Goal: Check status: Check status

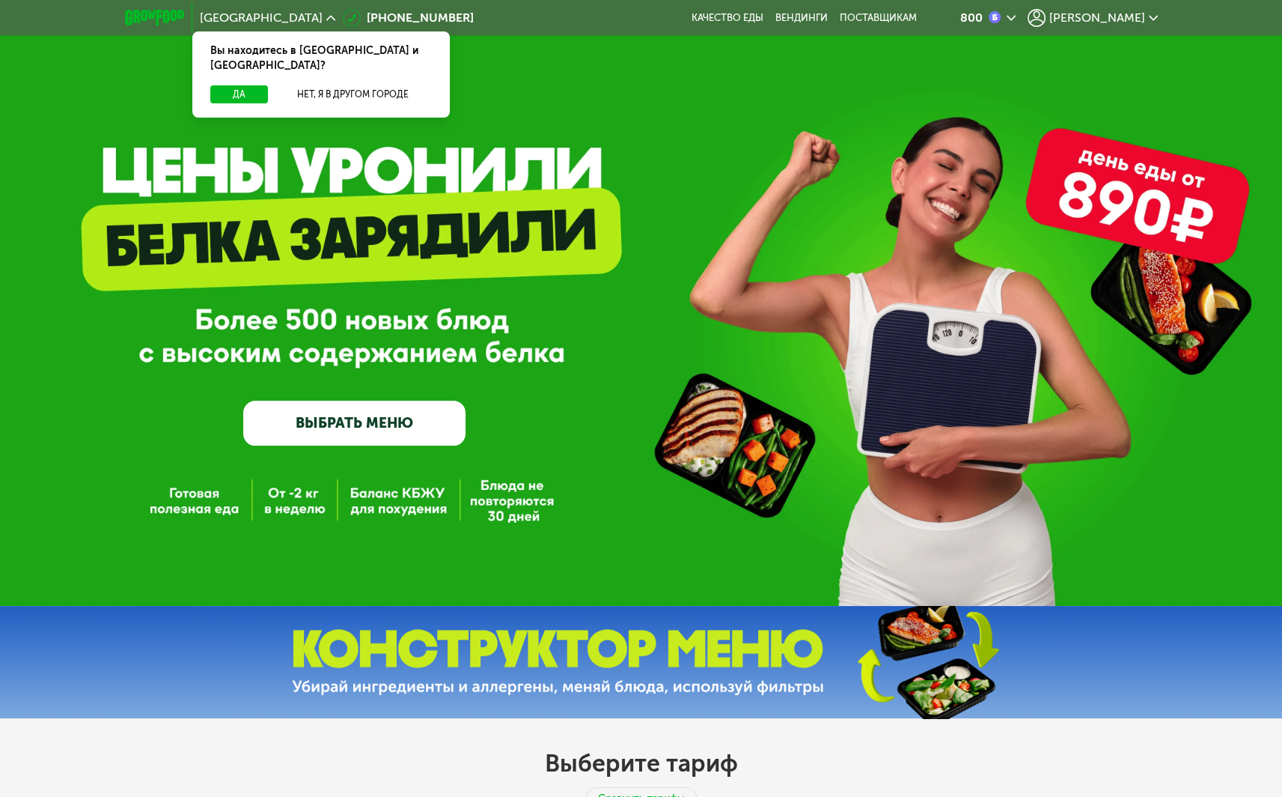
click at [1109, 12] on span "[PERSON_NAME]" at bounding box center [1098, 18] width 96 height 12
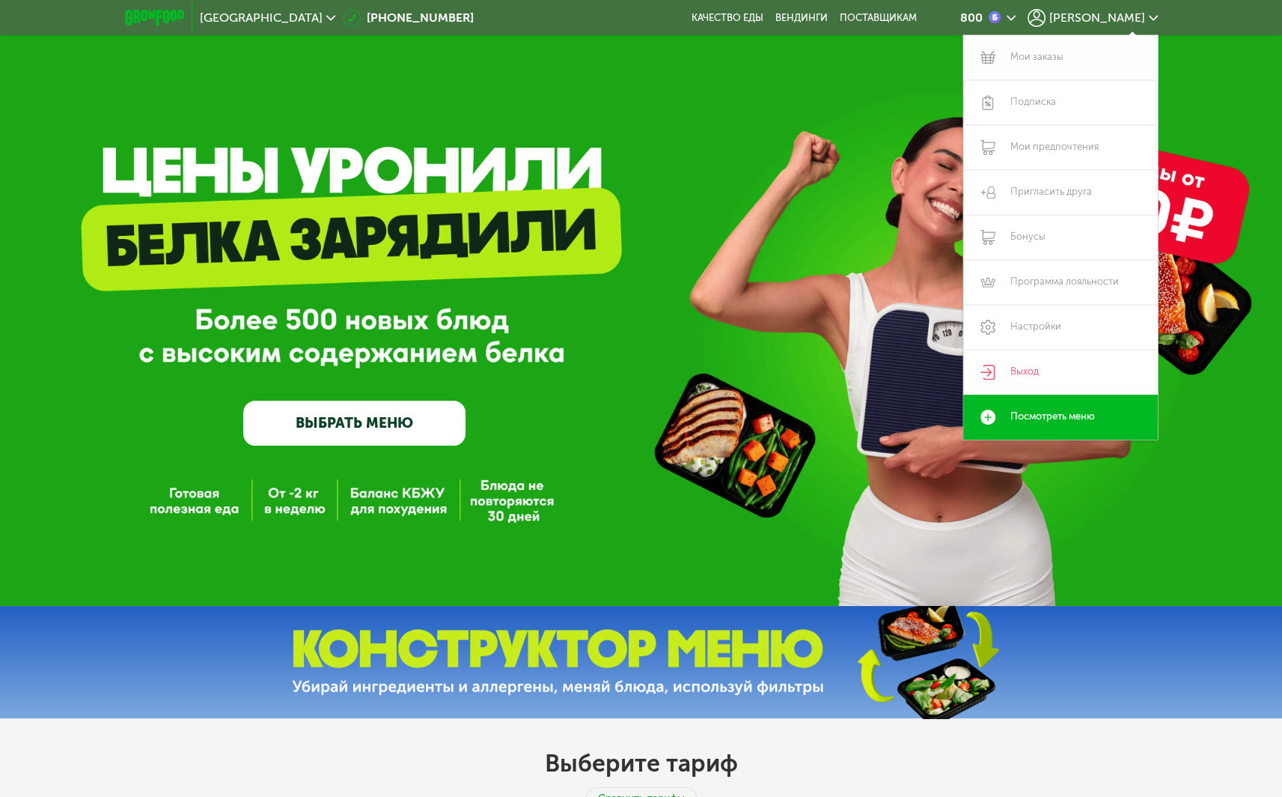
click at [1030, 58] on link "Мои заказы" at bounding box center [1061, 57] width 195 height 45
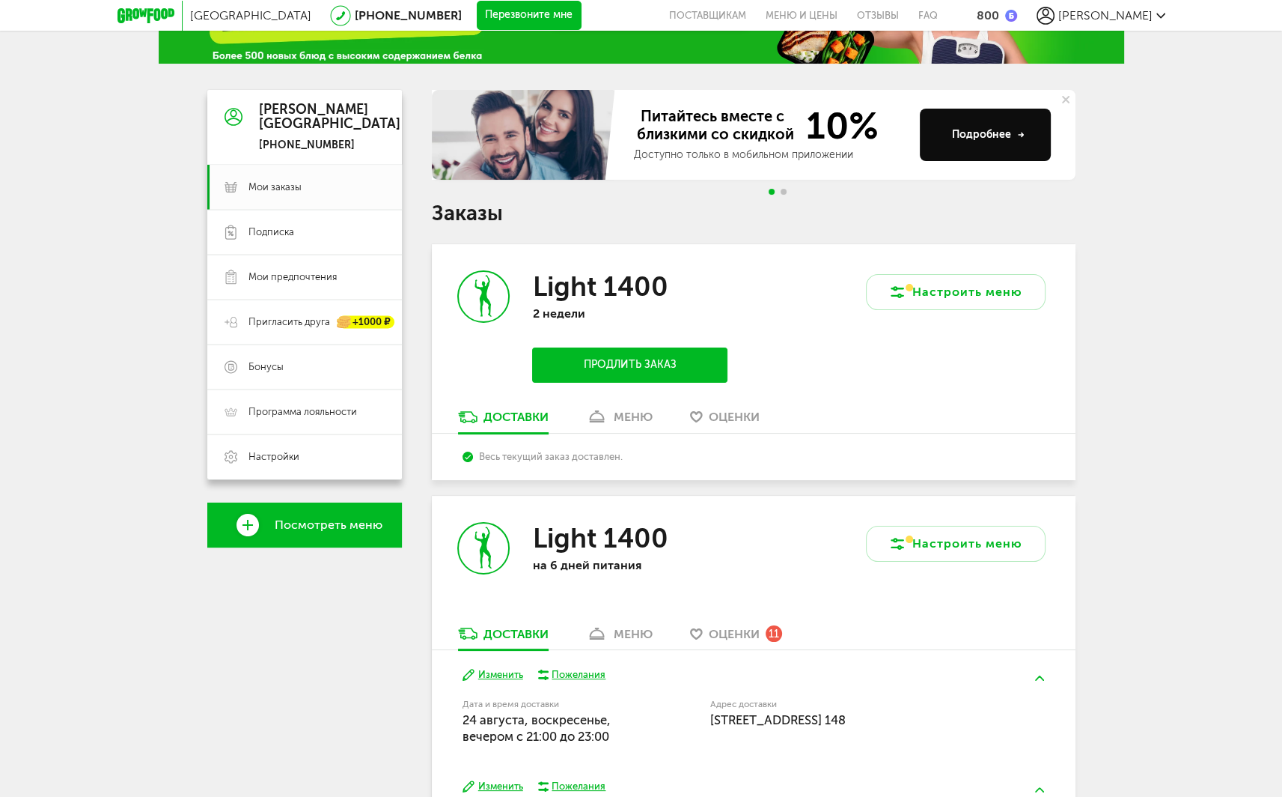
scroll to position [150, 0]
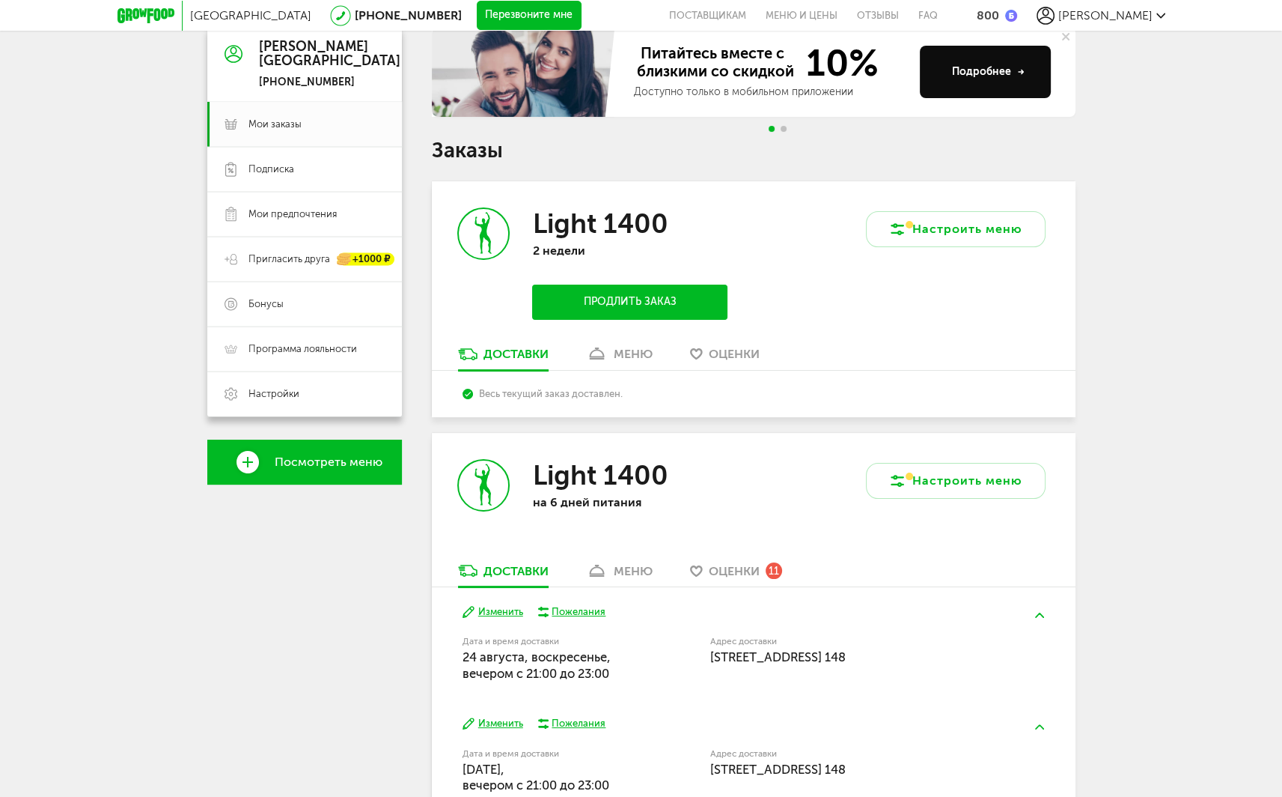
click at [647, 354] on div "меню" at bounding box center [633, 354] width 39 height 14
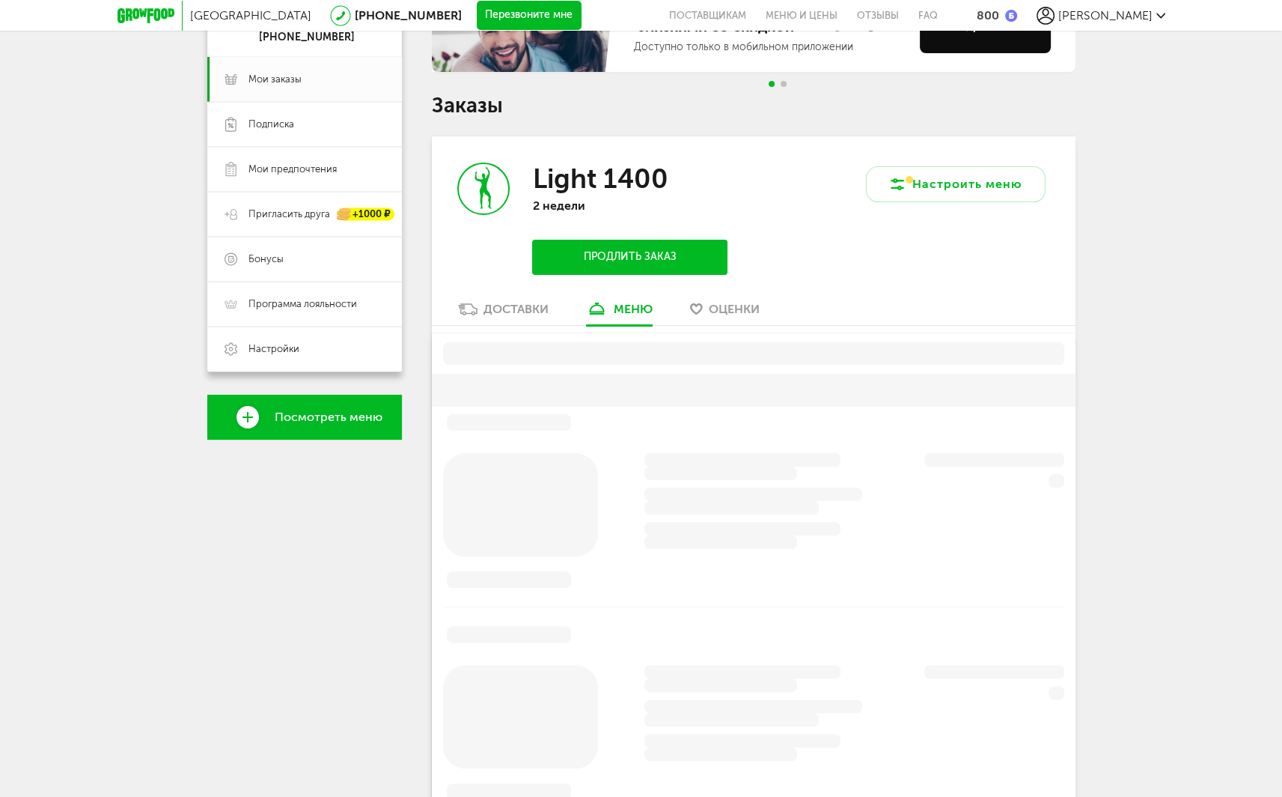
scroll to position [293, 0]
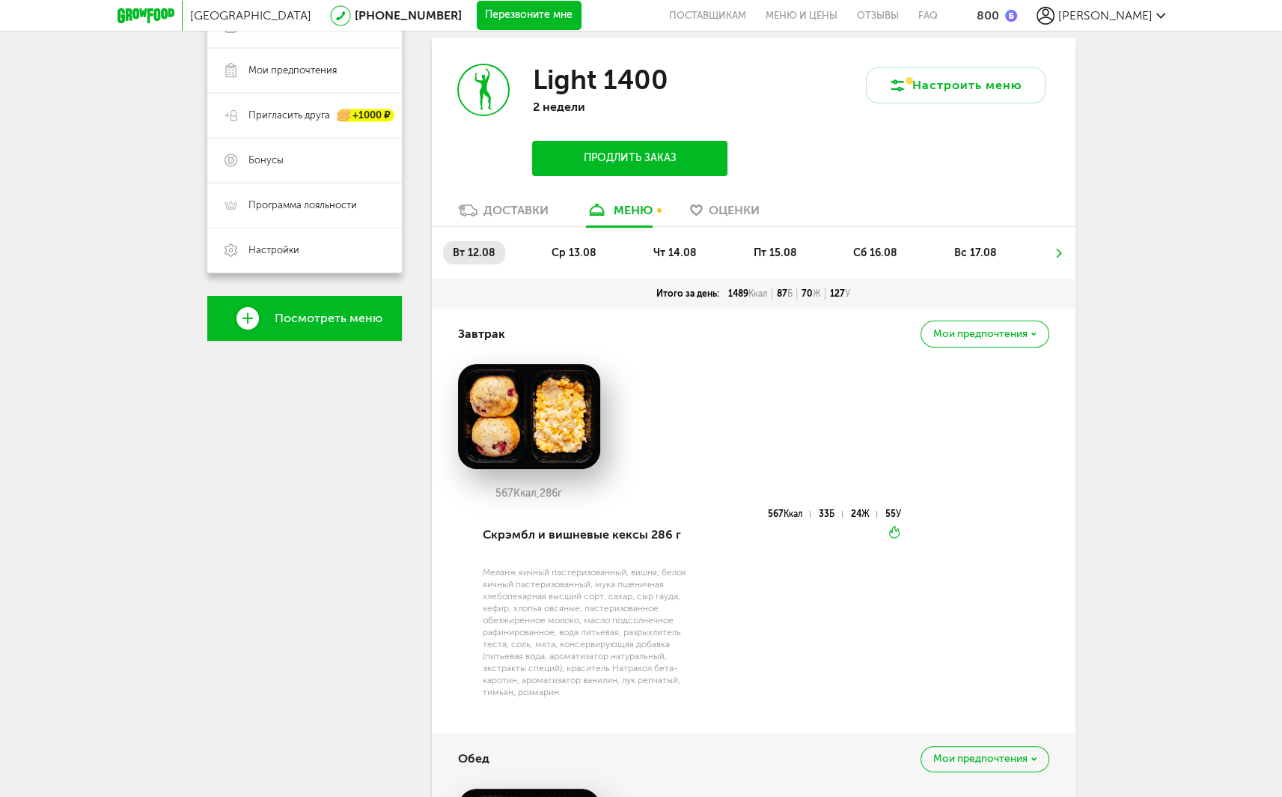
click at [1059, 253] on icon at bounding box center [1059, 253] width 10 height 9
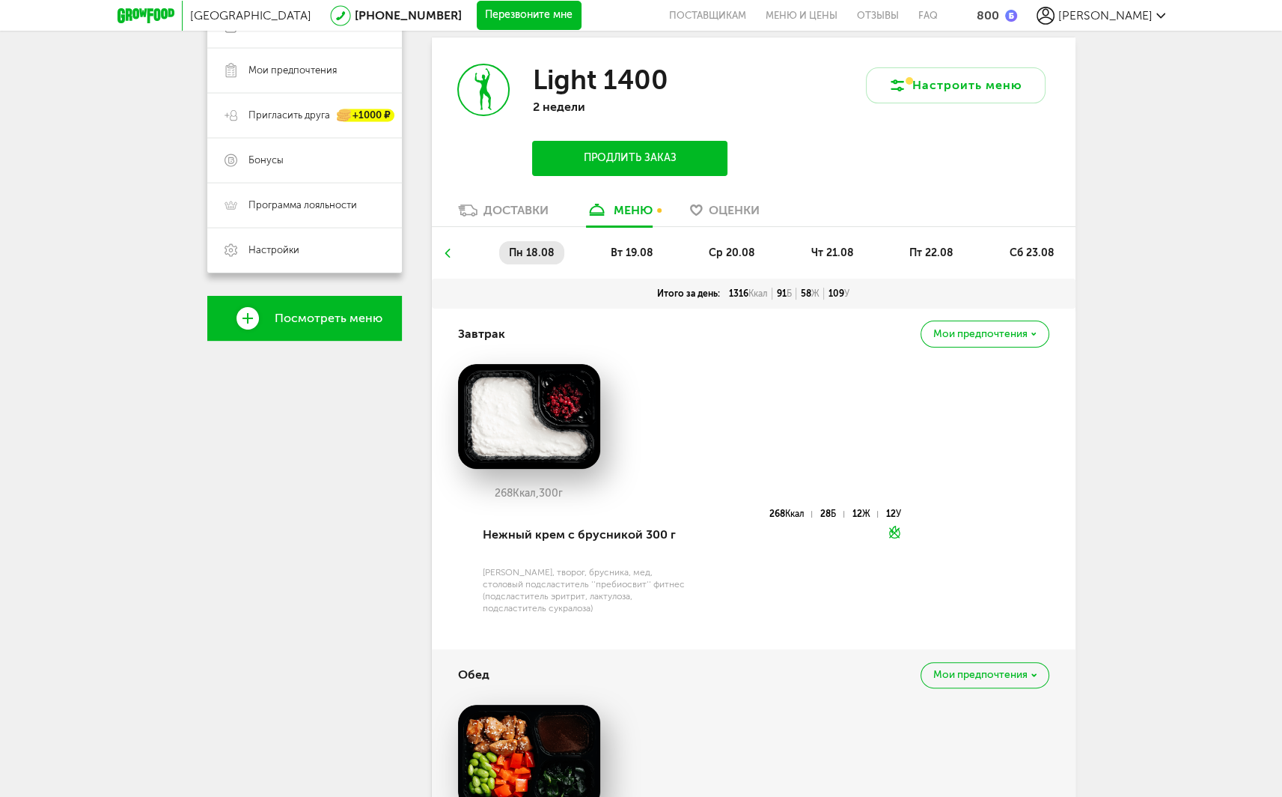
click at [1037, 243] on li "сб 23.08" at bounding box center [1031, 252] width 64 height 23
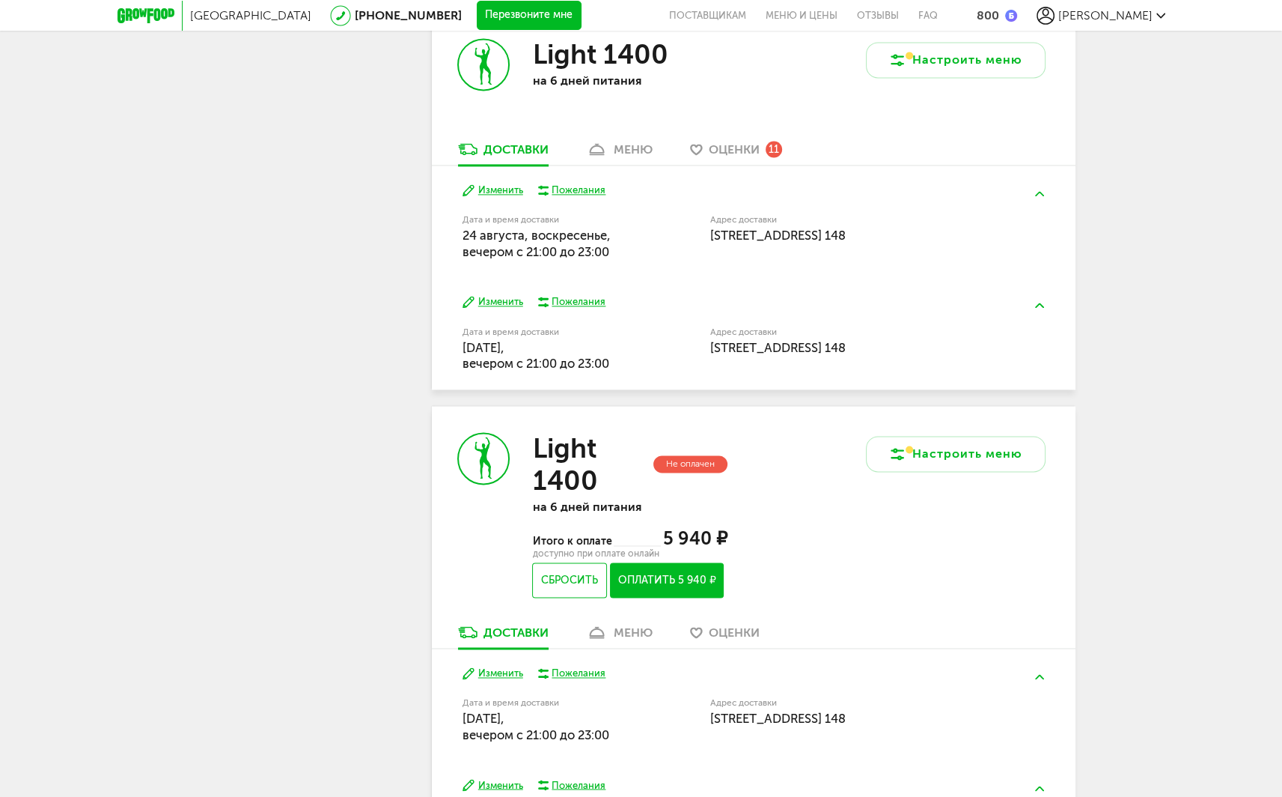
scroll to position [2465, 0]
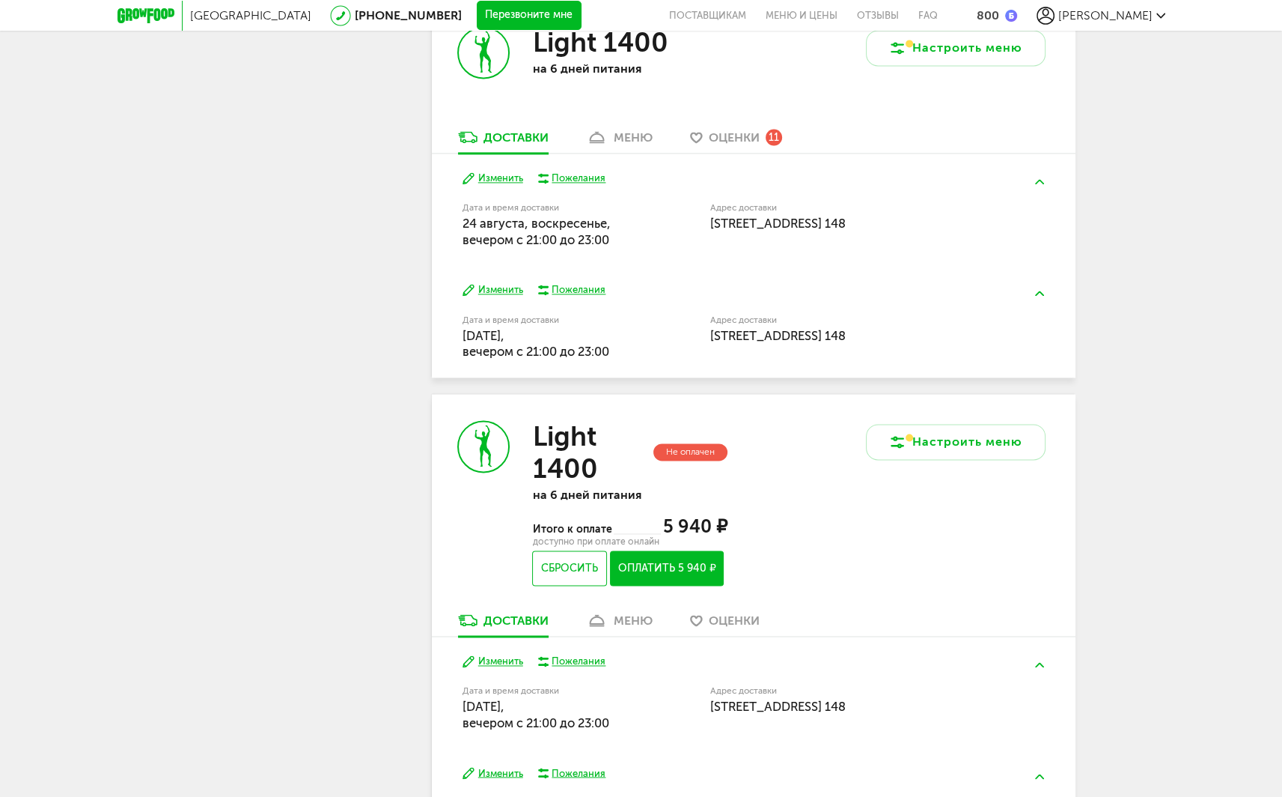
click at [623, 144] on div "меню" at bounding box center [633, 137] width 39 height 14
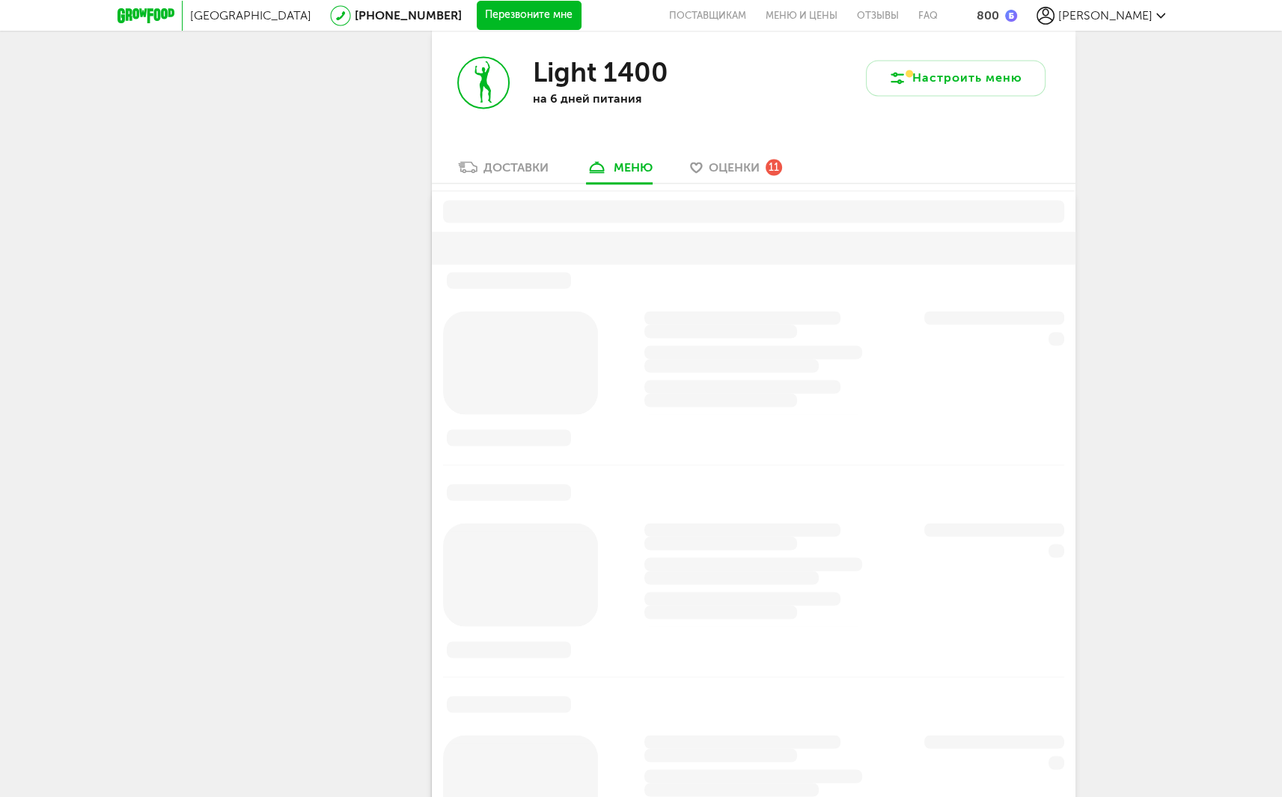
scroll to position [2434, 0]
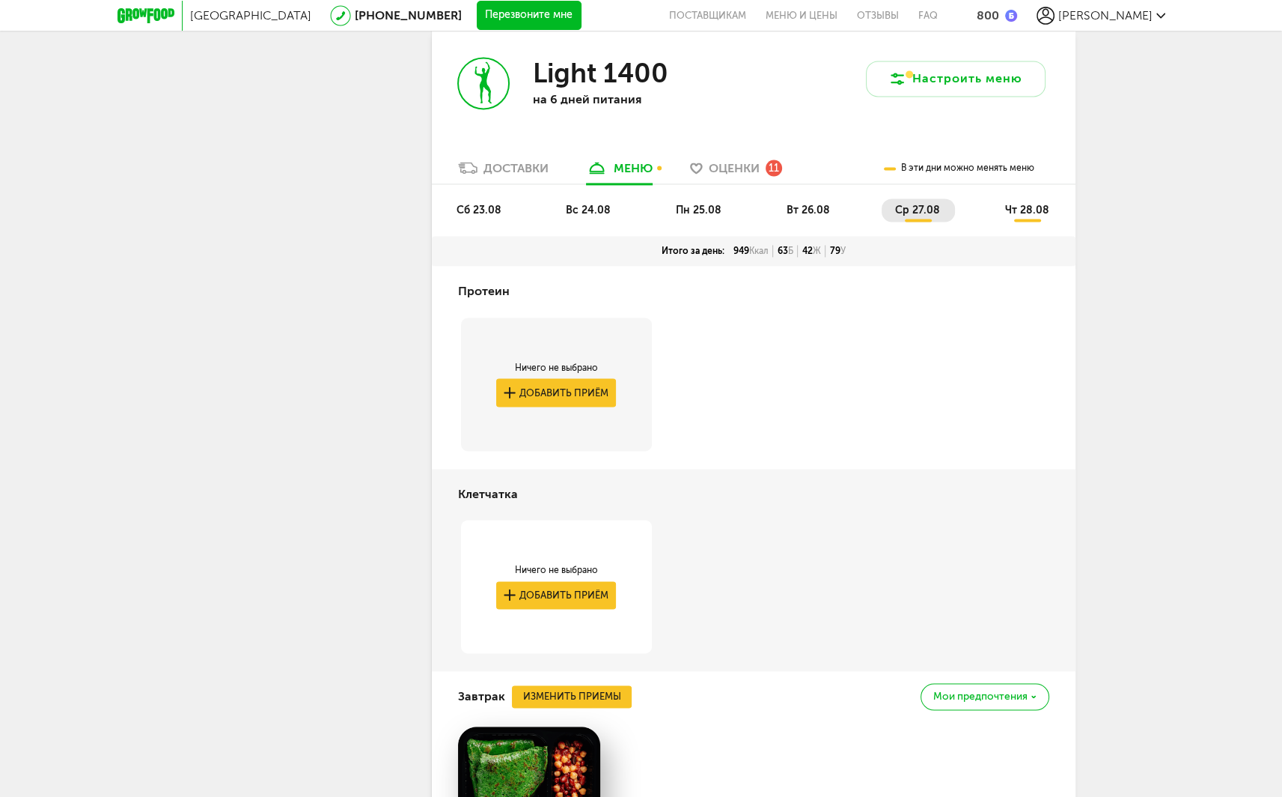
click at [578, 212] on span "вс 24.08" at bounding box center [588, 210] width 45 height 13
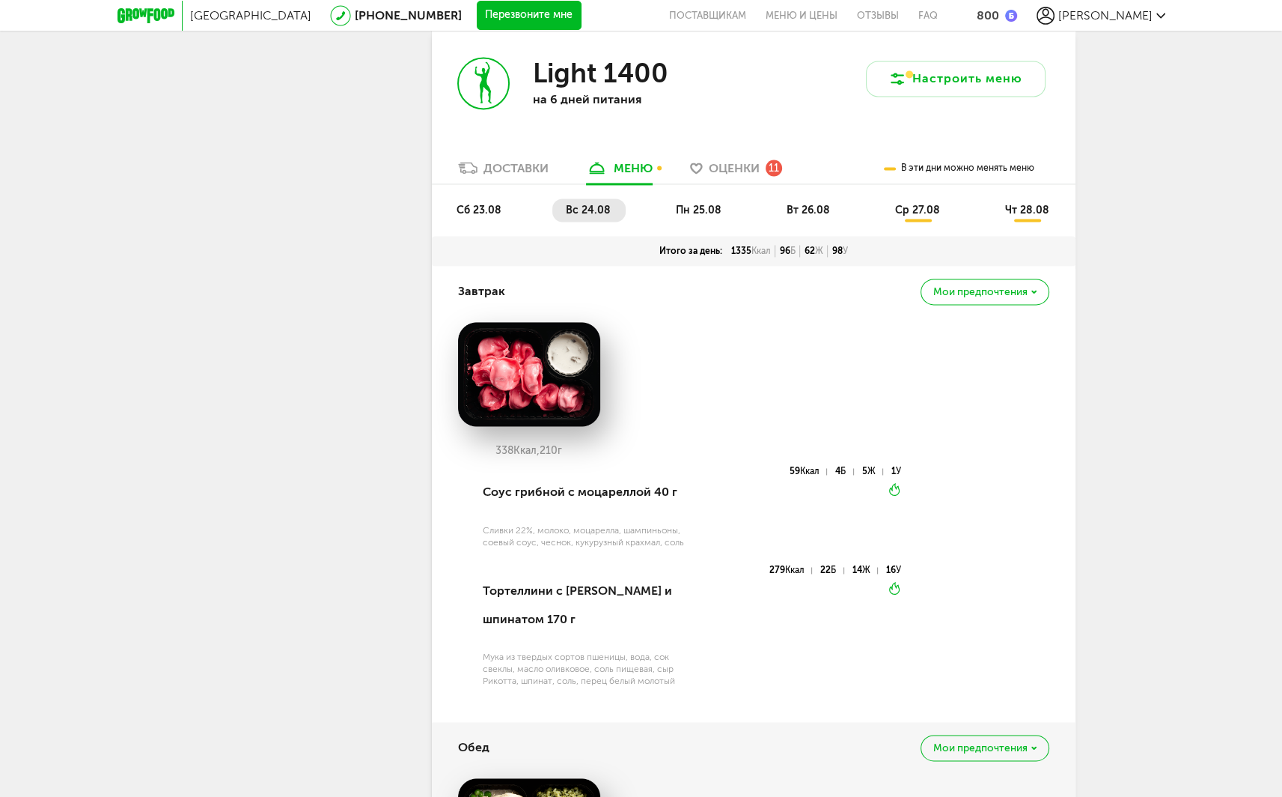
click at [473, 216] on span "сб 23.08" at bounding box center [479, 210] width 45 height 13
